Goal: Check status

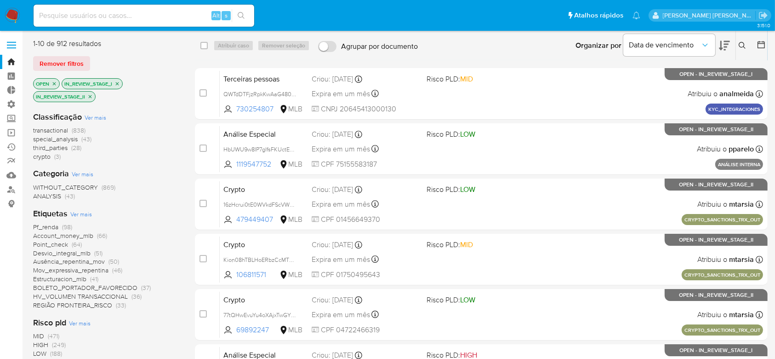
click at [106, 6] on div "Alt s" at bounding box center [144, 16] width 221 height 22
click at [111, 22] on div "Alt s" at bounding box center [144, 16] width 221 height 22
click at [129, 15] on input at bounding box center [144, 16] width 221 height 12
paste input "768632028"
type input "768632028"
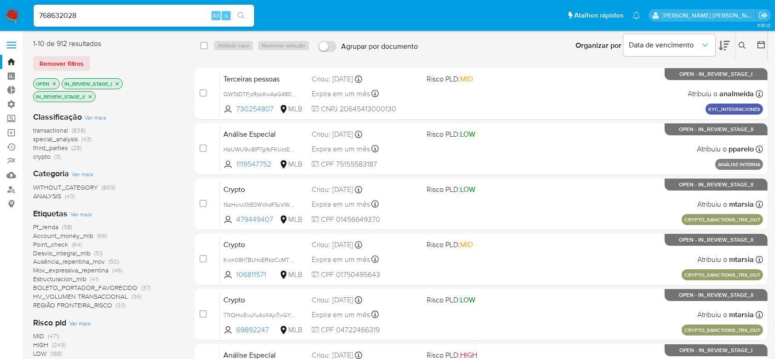
click at [243, 18] on icon "search-icon" at bounding box center [241, 15] width 7 height 7
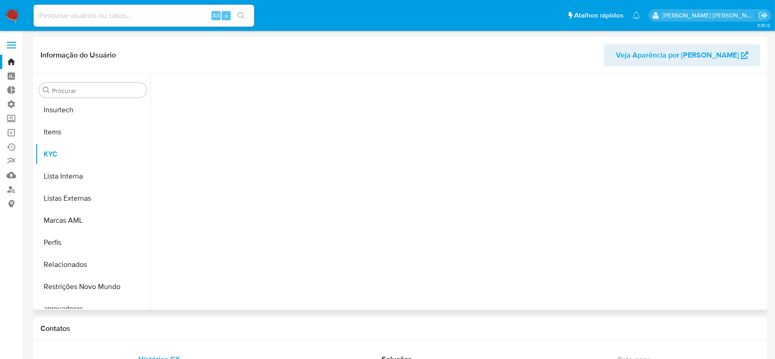
scroll to position [411, 0]
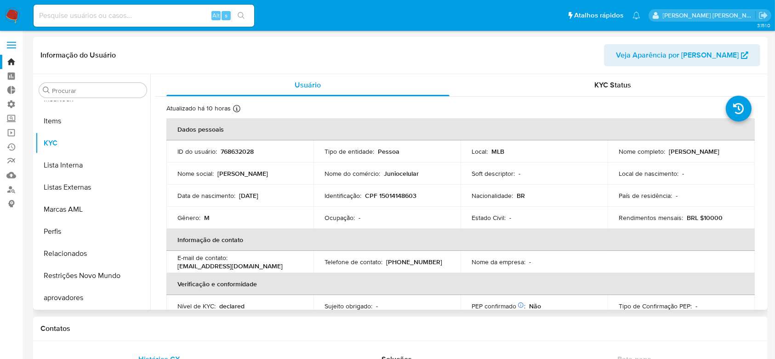
select select "10"
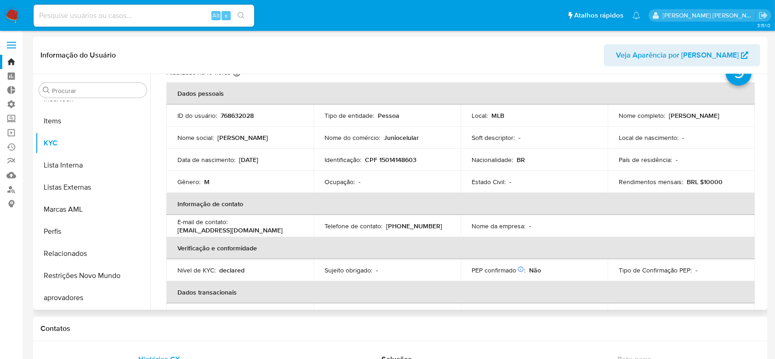
scroll to position [0, 0]
